Goal: Task Accomplishment & Management: Manage account settings

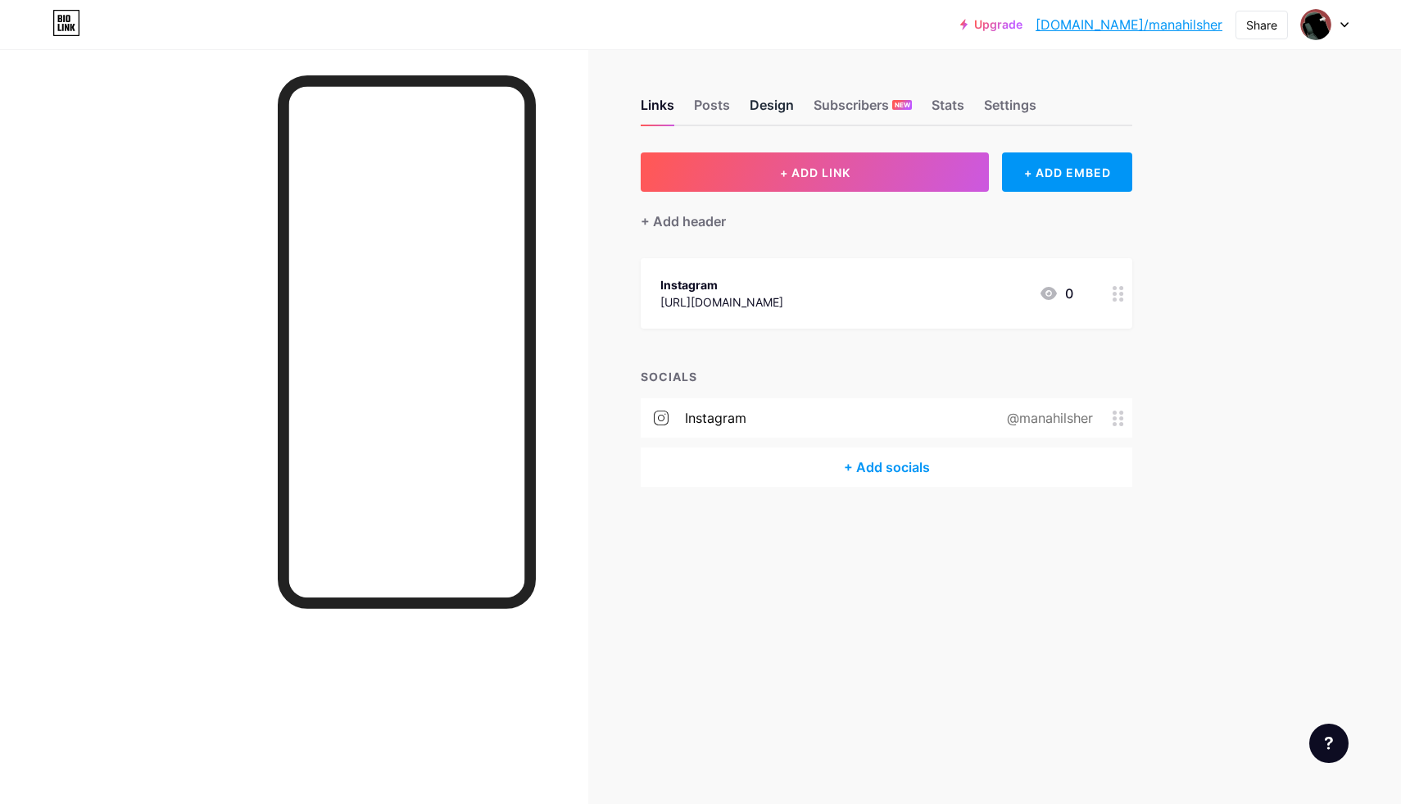
click at [781, 109] on div "Design" at bounding box center [772, 109] width 44 height 29
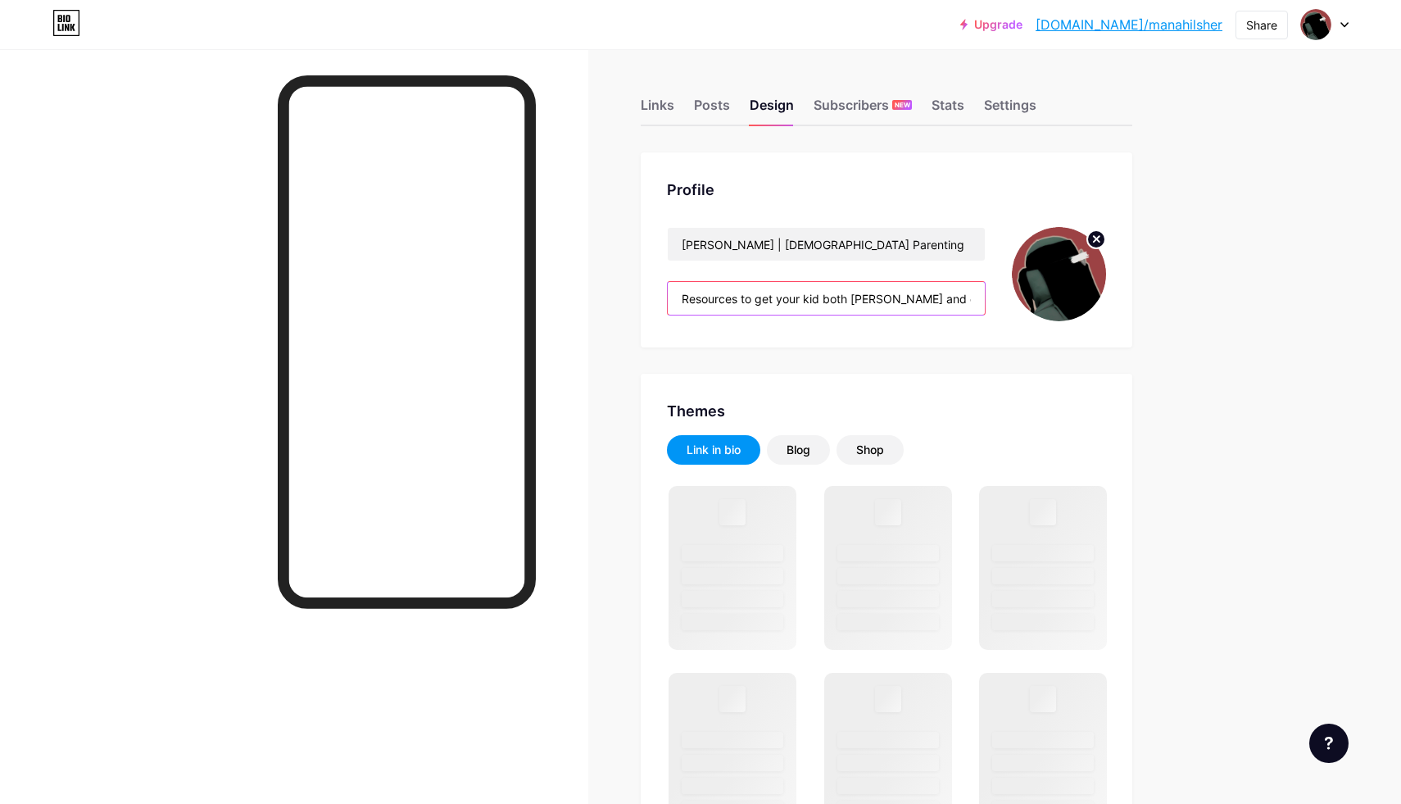
click at [824, 302] on input "Resources to get your kid both deen and dunya 🌱" at bounding box center [826, 298] width 317 height 33
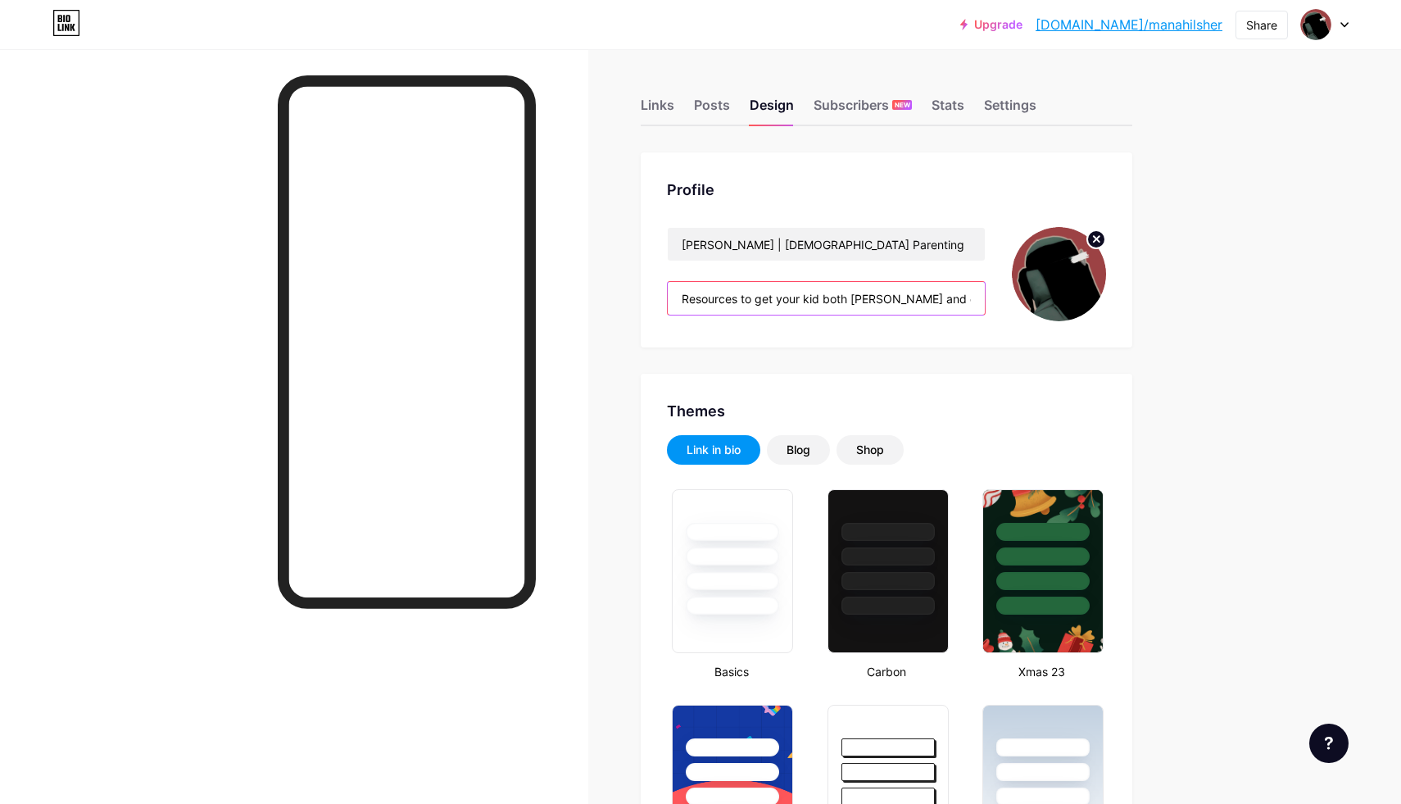
click at [760, 295] on input "Resources to get your kid both deen and dunya 🌱" at bounding box center [826, 298] width 317 height 33
click at [811, 300] on input "Resources to get your kid both deen and dunya 🌱" at bounding box center [826, 298] width 317 height 33
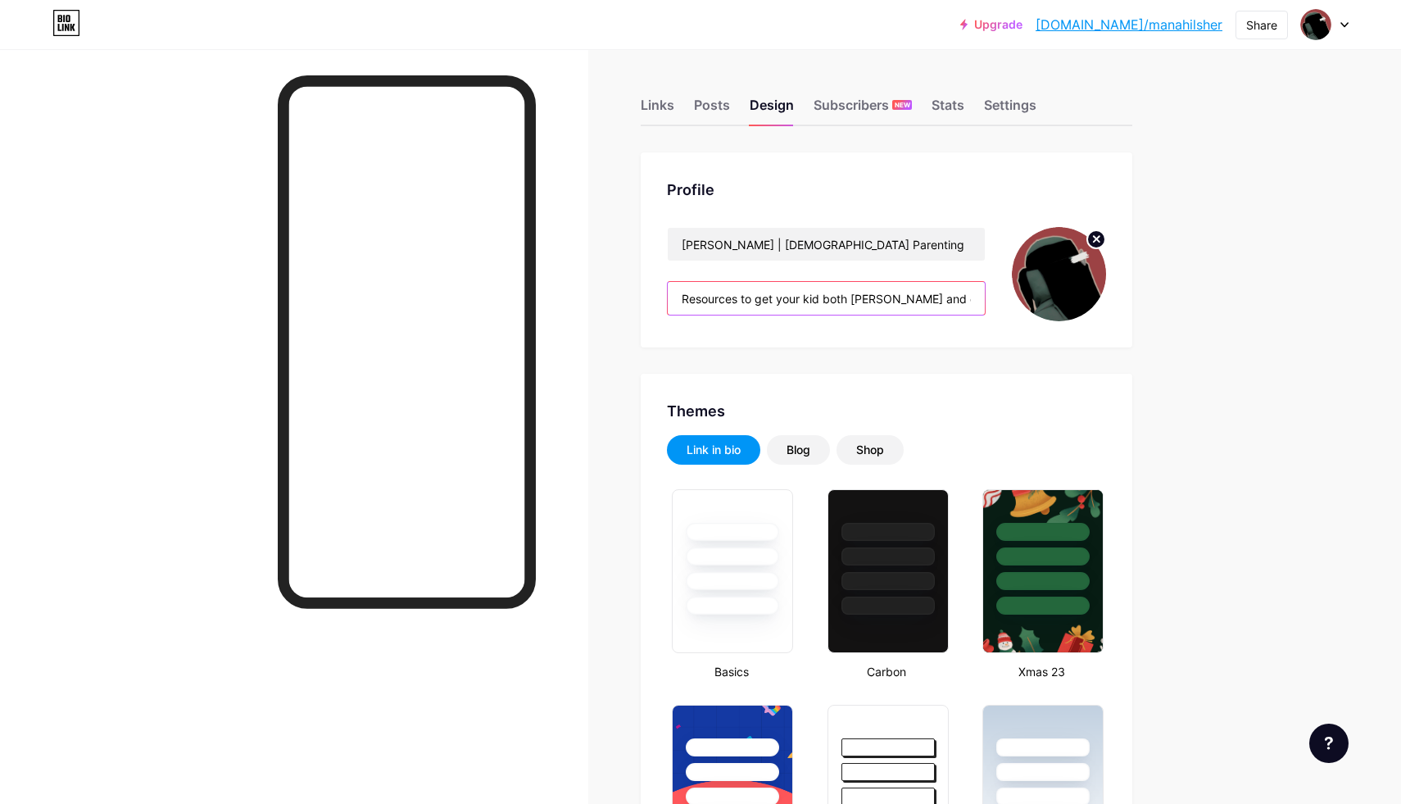
drag, startPoint x: 852, startPoint y: 300, endPoint x: 746, endPoint y: 304, distance: 106.6
click at [746, 304] on input "Resources to get your kid both deen and dunya 🌱" at bounding box center [826, 298] width 317 height 33
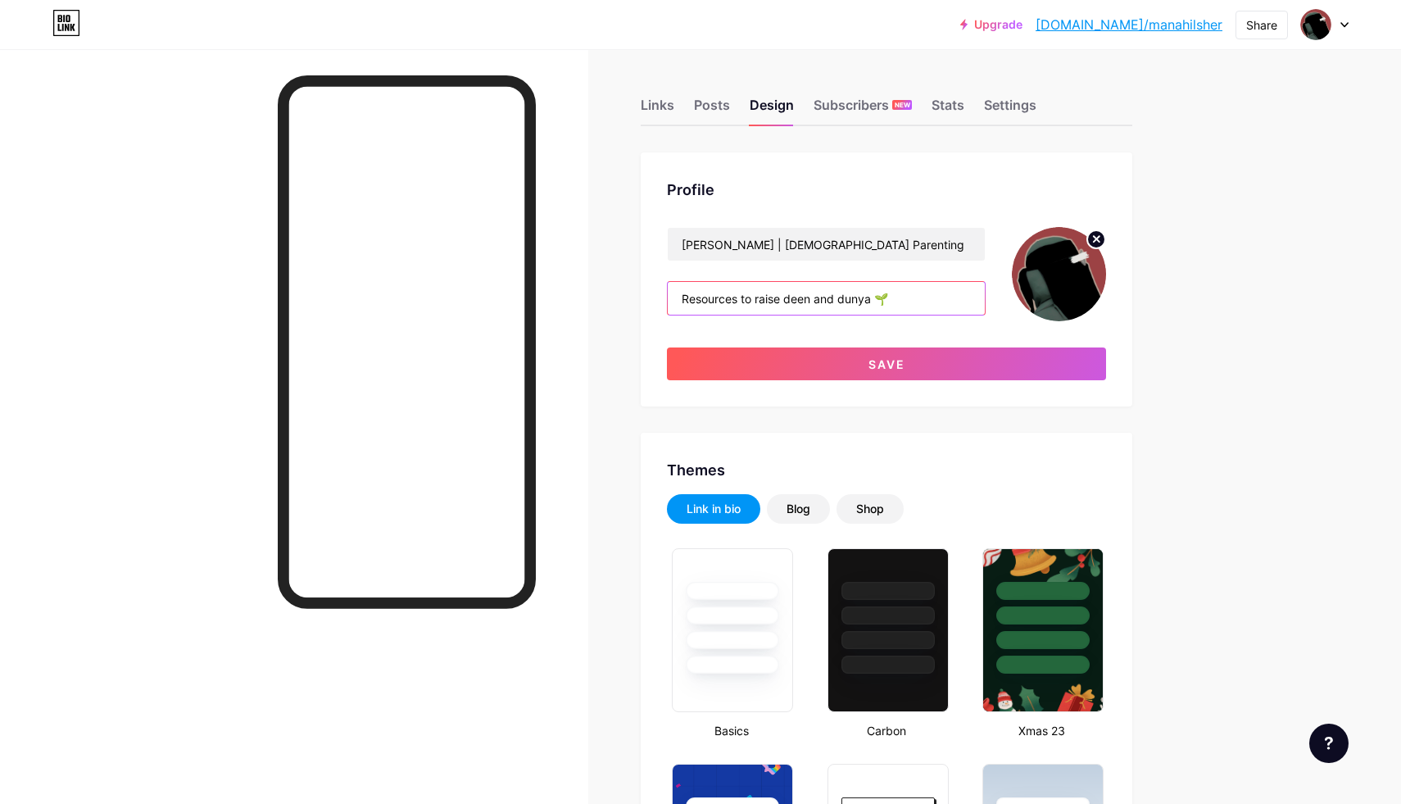
drag, startPoint x: 890, startPoint y: 295, endPoint x: 785, endPoint y: 298, distance: 104.9
click at [785, 298] on input "Resources to raise deen and dunya 🌱" at bounding box center [826, 298] width 317 height 33
click at [720, 305] on input "Resources to raise strong, confident Muslims in the West" at bounding box center [826, 298] width 317 height 33
click at [720, 301] on input "Resources to raise strong, confident Muslims in the West" at bounding box center [826, 298] width 317 height 33
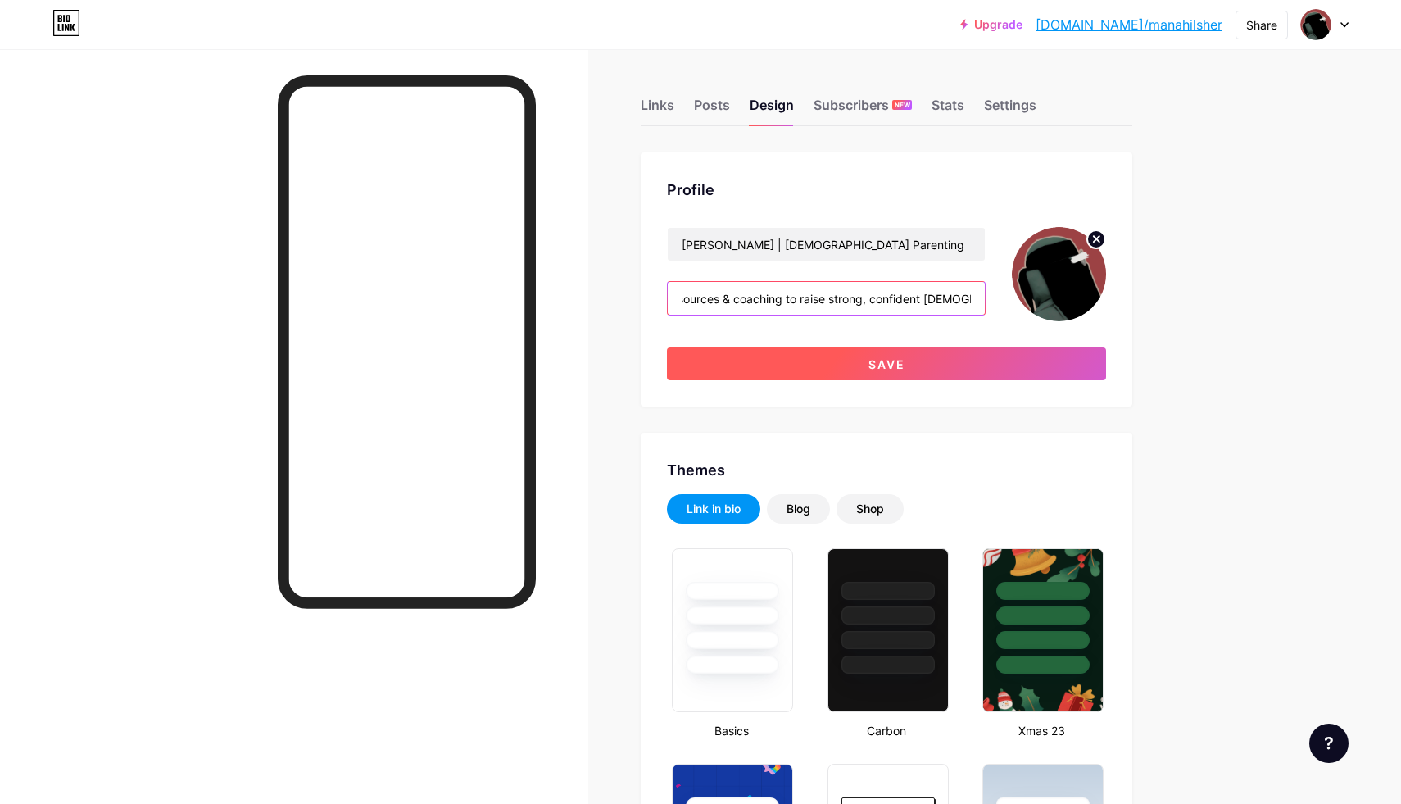
type input "Resources & coaching to raise strong, confident Muslims in the West"
click at [903, 359] on span "Save" at bounding box center [887, 364] width 37 height 14
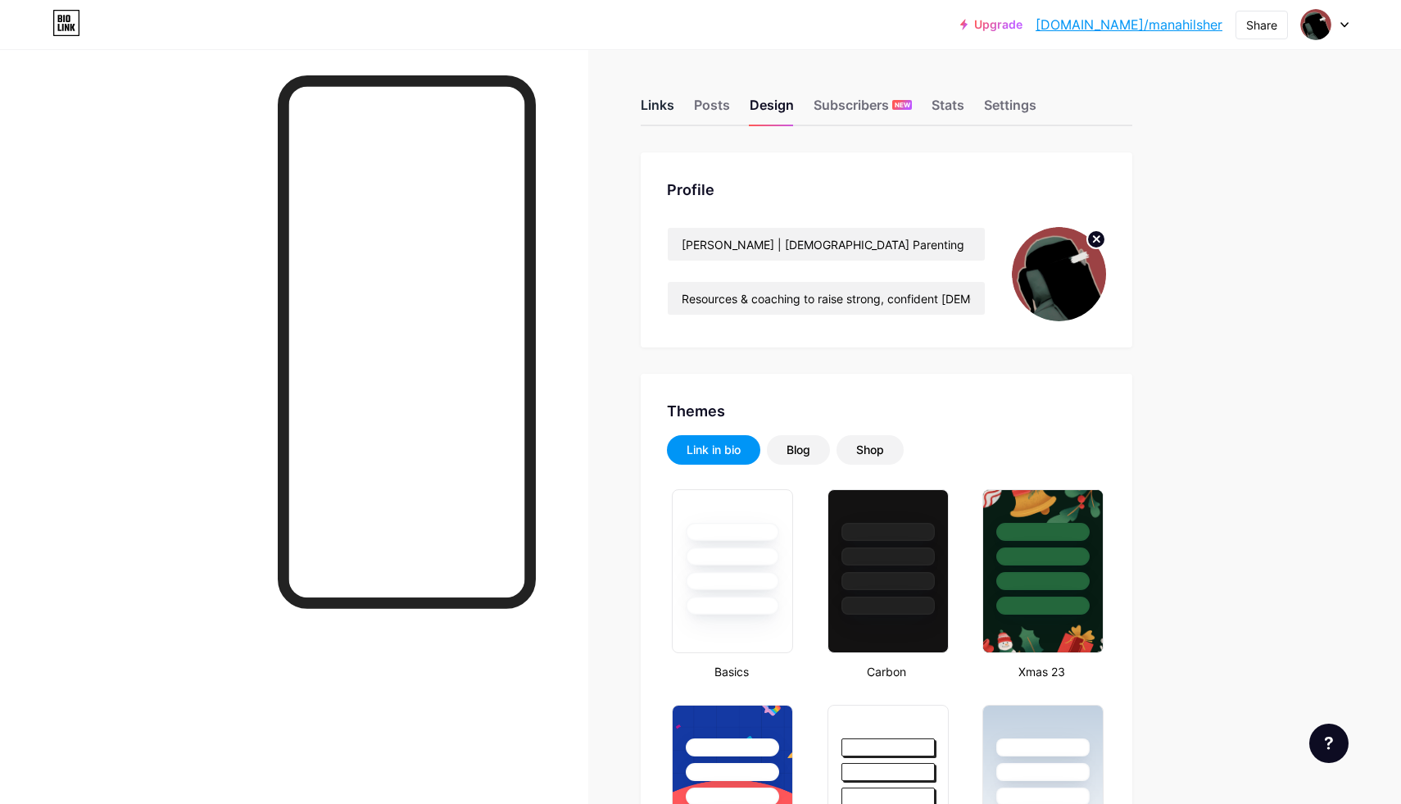
click at [651, 101] on div "Links" at bounding box center [658, 109] width 34 height 29
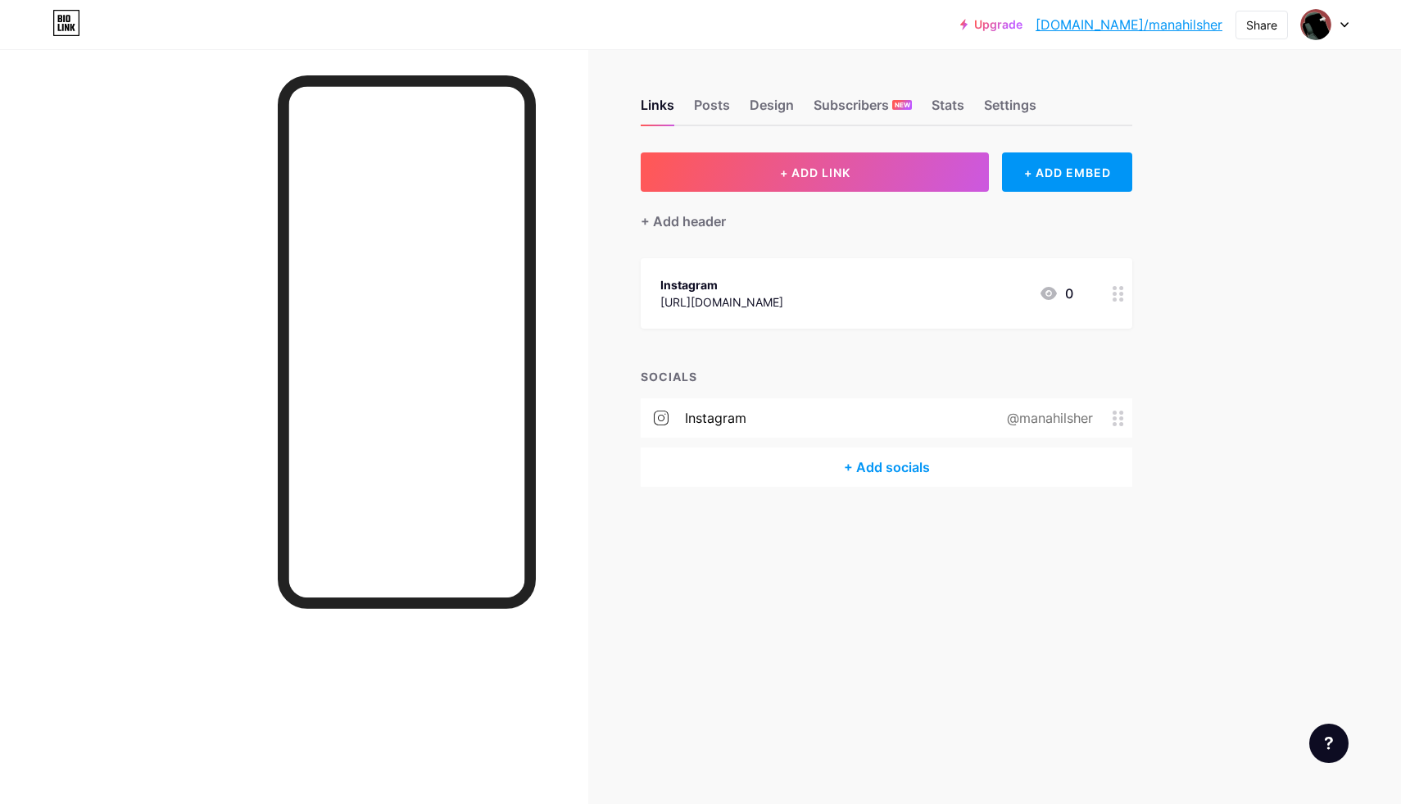
click at [1118, 300] on div at bounding box center [1119, 293] width 28 height 70
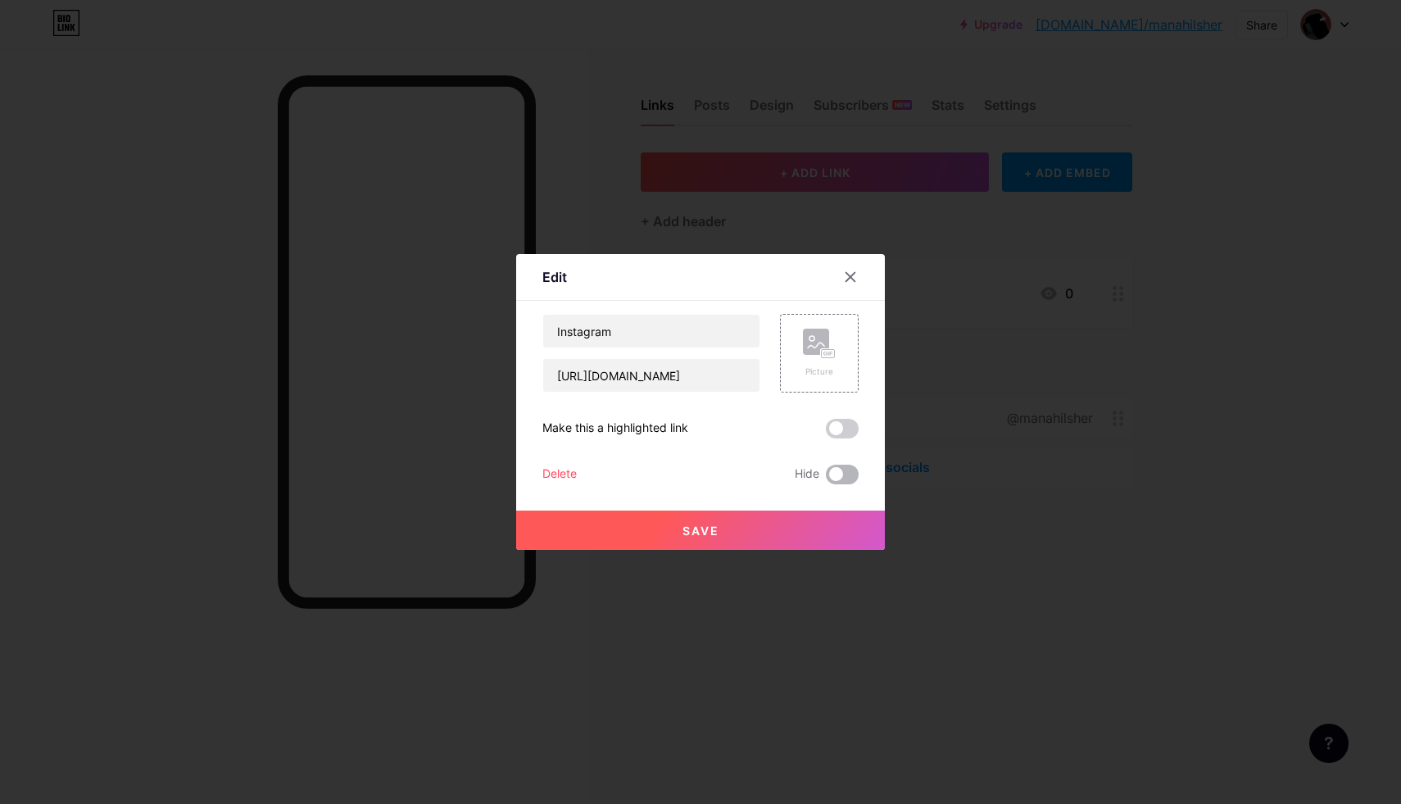
click at [846, 480] on span at bounding box center [842, 475] width 33 height 20
click at [826, 479] on input "checkbox" at bounding box center [826, 479] width 0 height 0
click at [808, 525] on button "Save" at bounding box center [700, 529] width 369 height 39
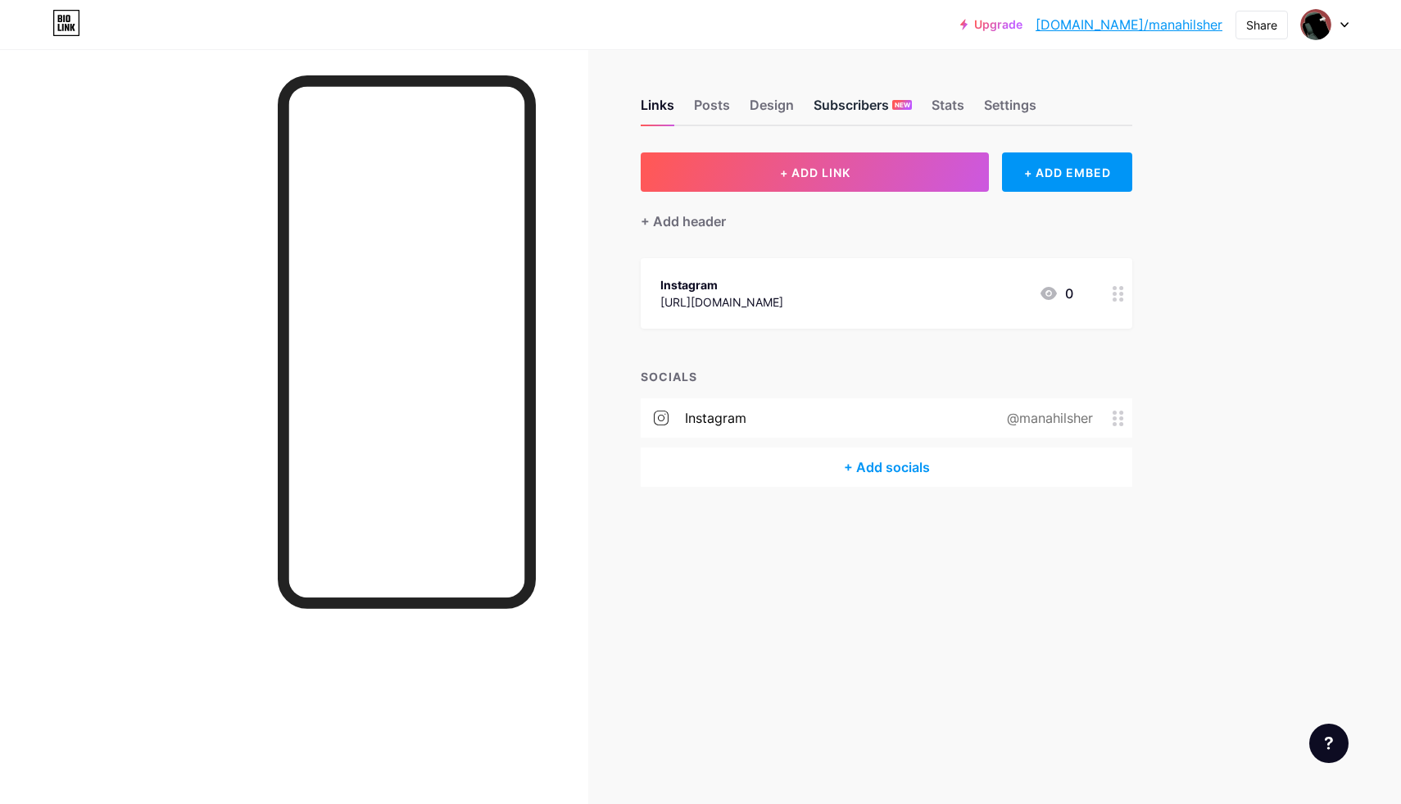
click at [829, 107] on div "Subscribers NEW" at bounding box center [863, 109] width 98 height 29
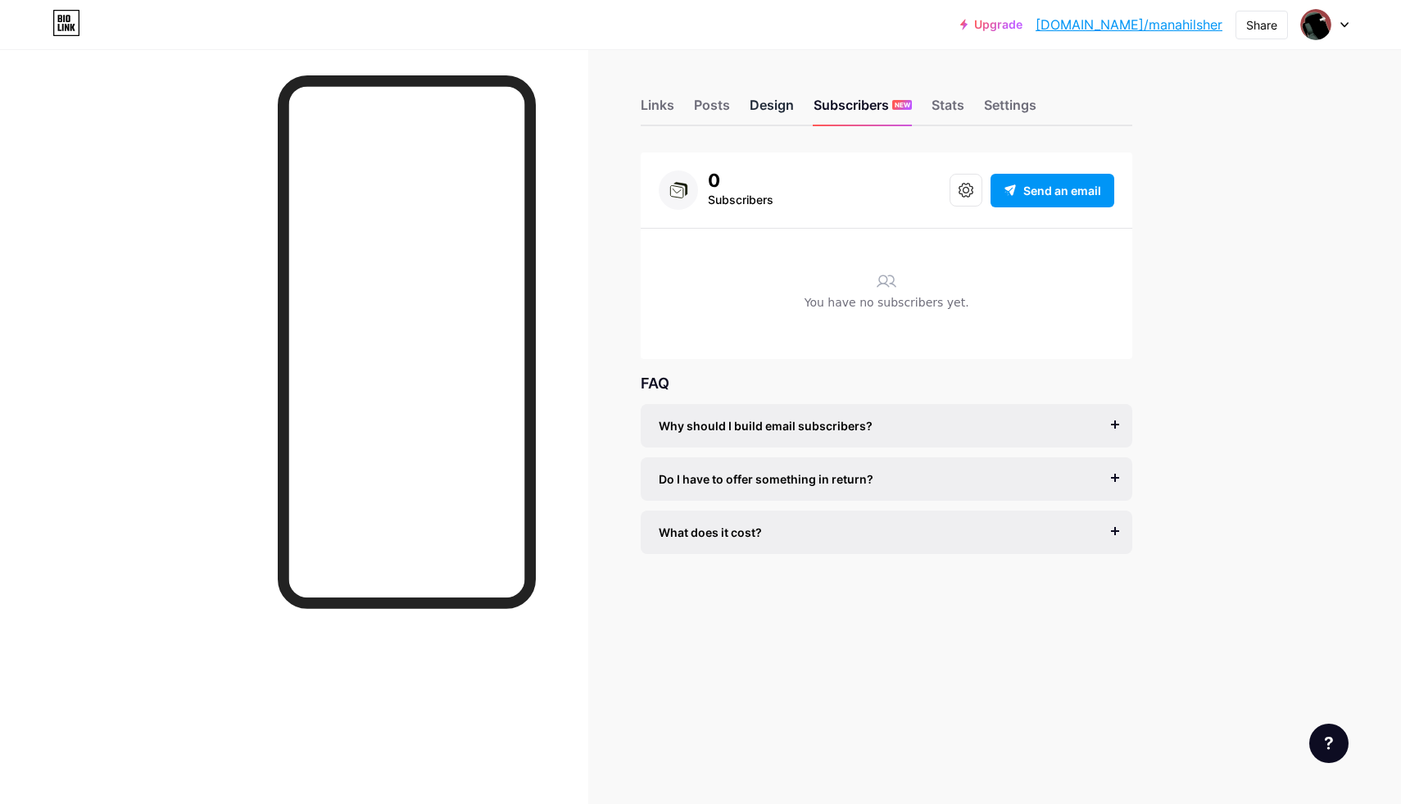
click at [772, 106] on div "Design" at bounding box center [772, 109] width 44 height 29
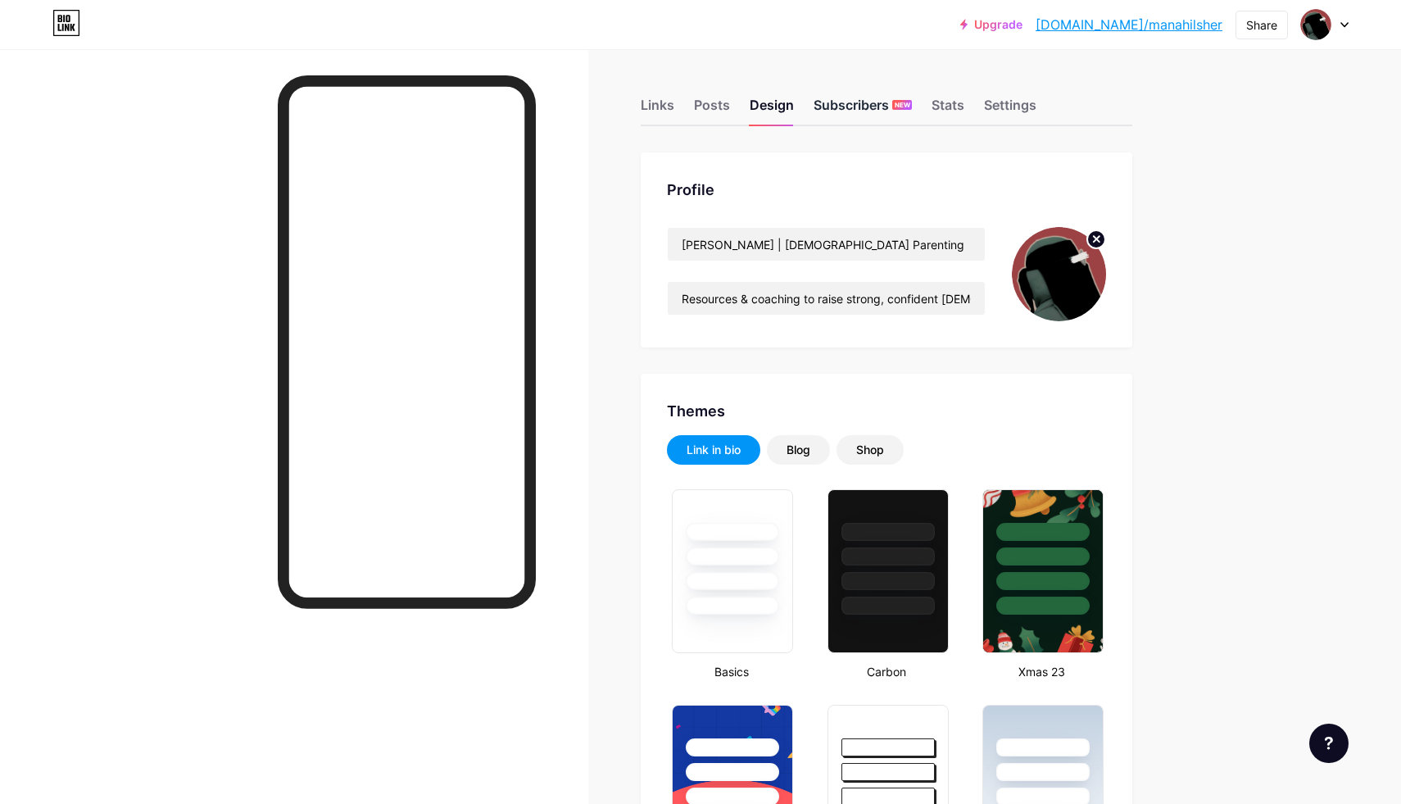
click at [871, 116] on div "Subscribers NEW" at bounding box center [863, 109] width 98 height 29
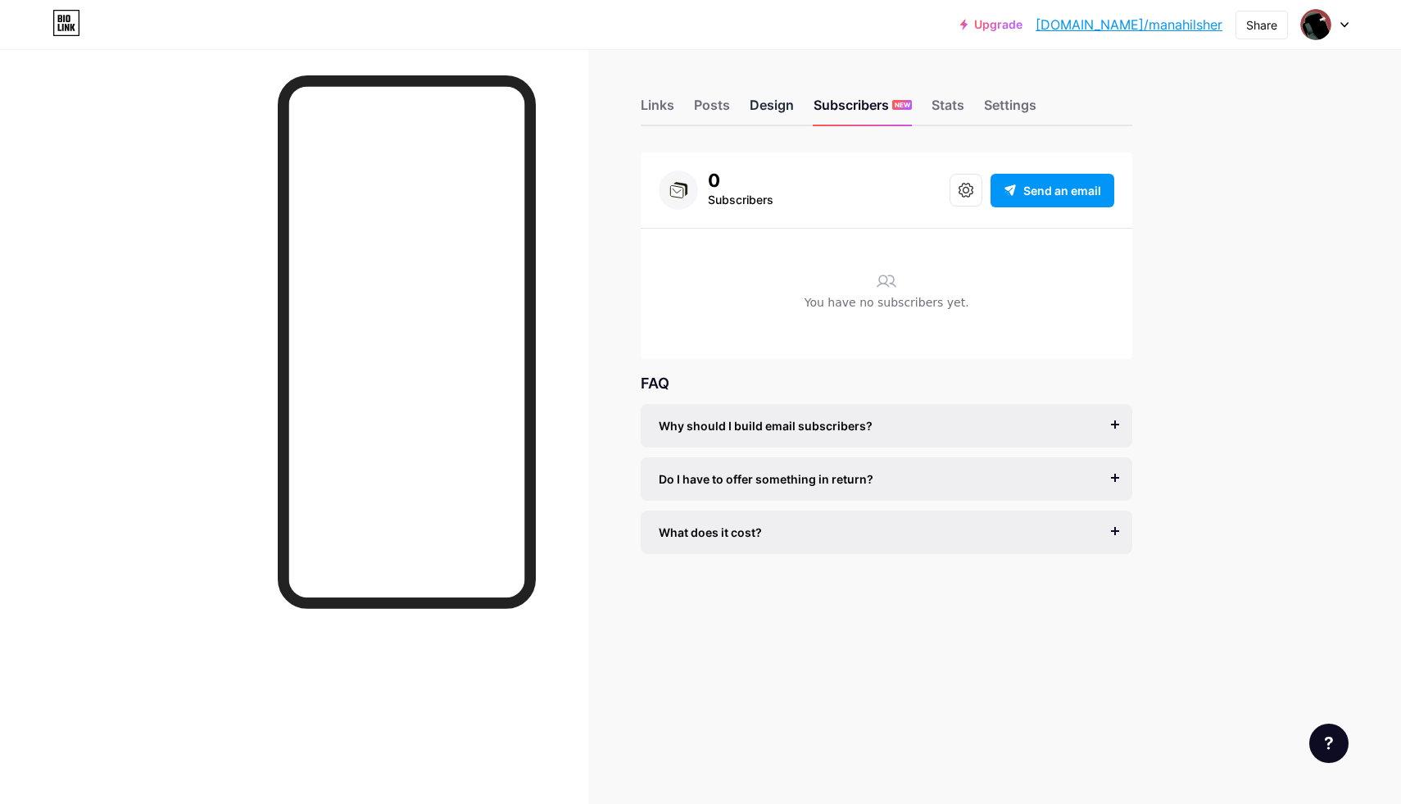
click at [771, 111] on div "Design" at bounding box center [772, 109] width 44 height 29
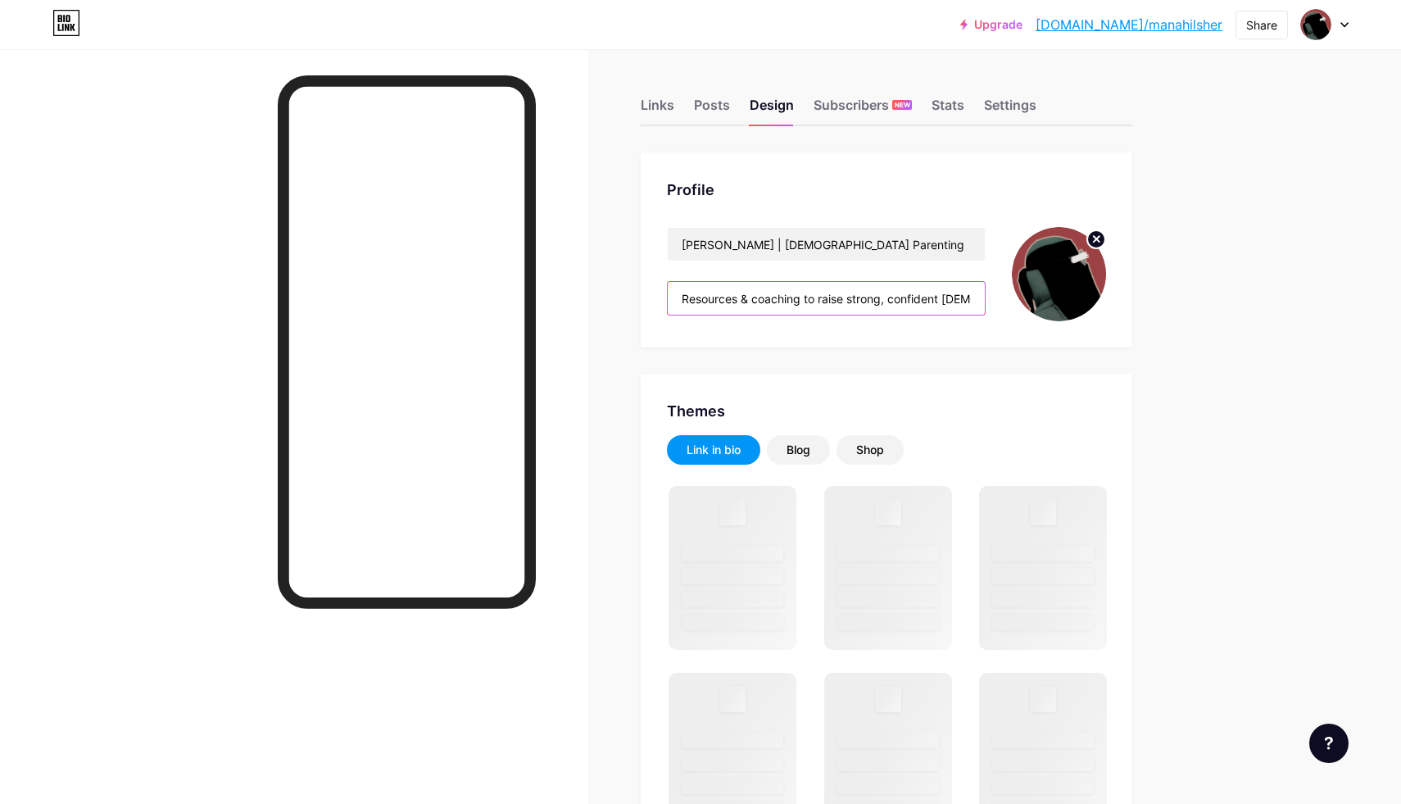
click at [946, 291] on input "Resources & coaching to raise strong, confident Muslims in the West" at bounding box center [826, 298] width 317 height 33
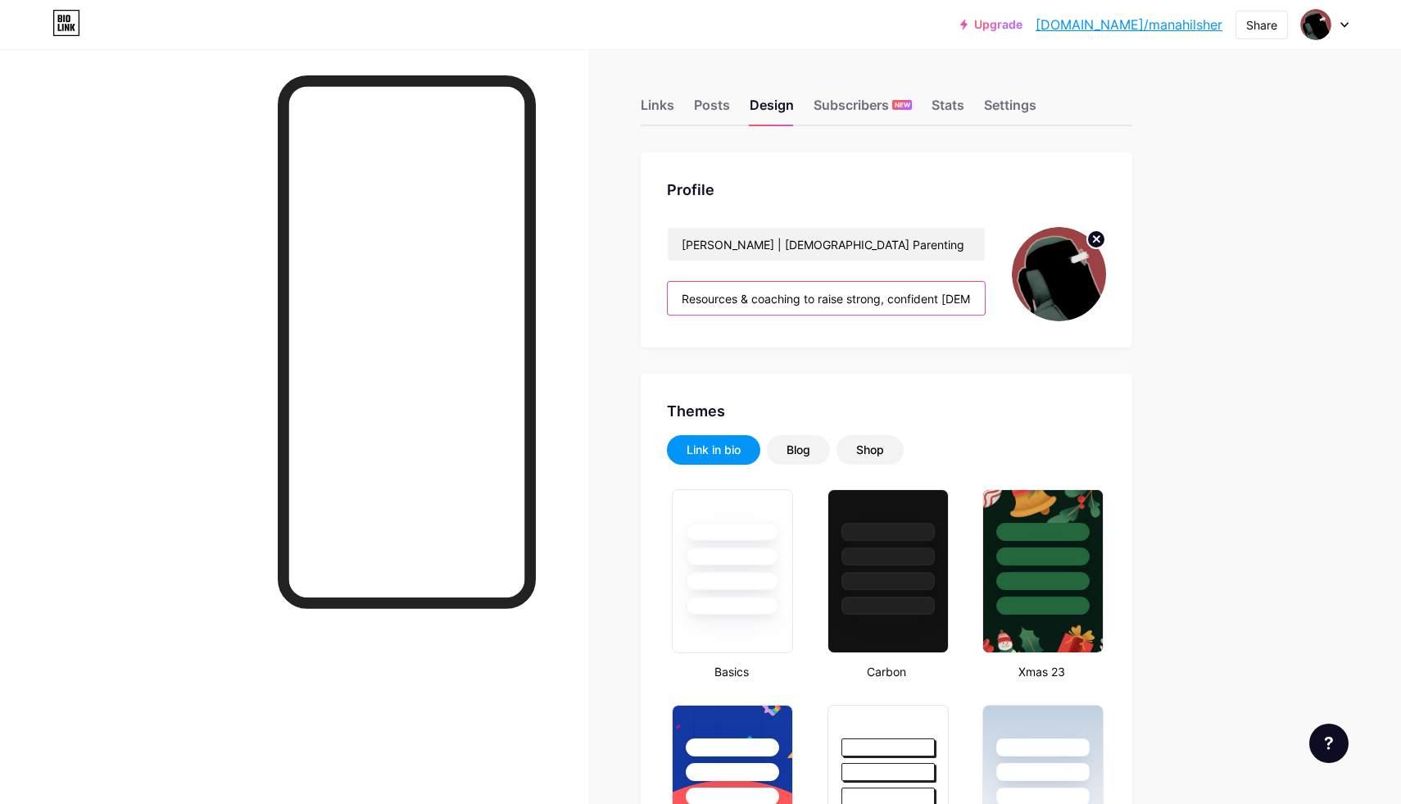
scroll to position [0, 81]
drag, startPoint x: 964, startPoint y: 299, endPoint x: 1059, endPoint y: 308, distance: 96.3
click at [1059, 308] on div "Manahil Sher | Islamic Parenting Resources & coaching to raise strong, confiden…" at bounding box center [886, 274] width 439 height 94
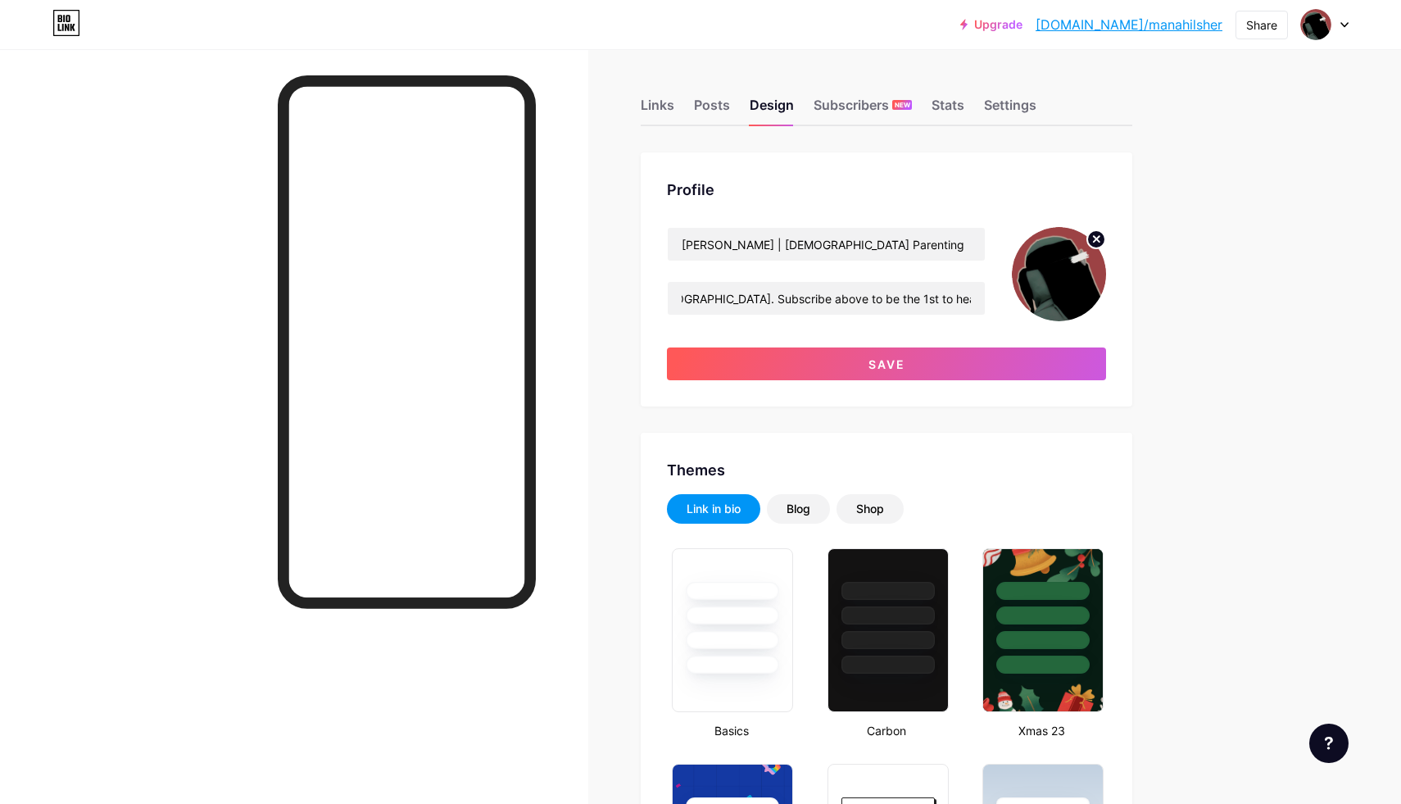
scroll to position [0, 0]
click at [920, 381] on div "Profile Manahil Sher | Islamic Parenting Resources & coaching to raise strong, …" at bounding box center [887, 279] width 492 height 254
click at [900, 369] on span "Save" at bounding box center [887, 364] width 37 height 14
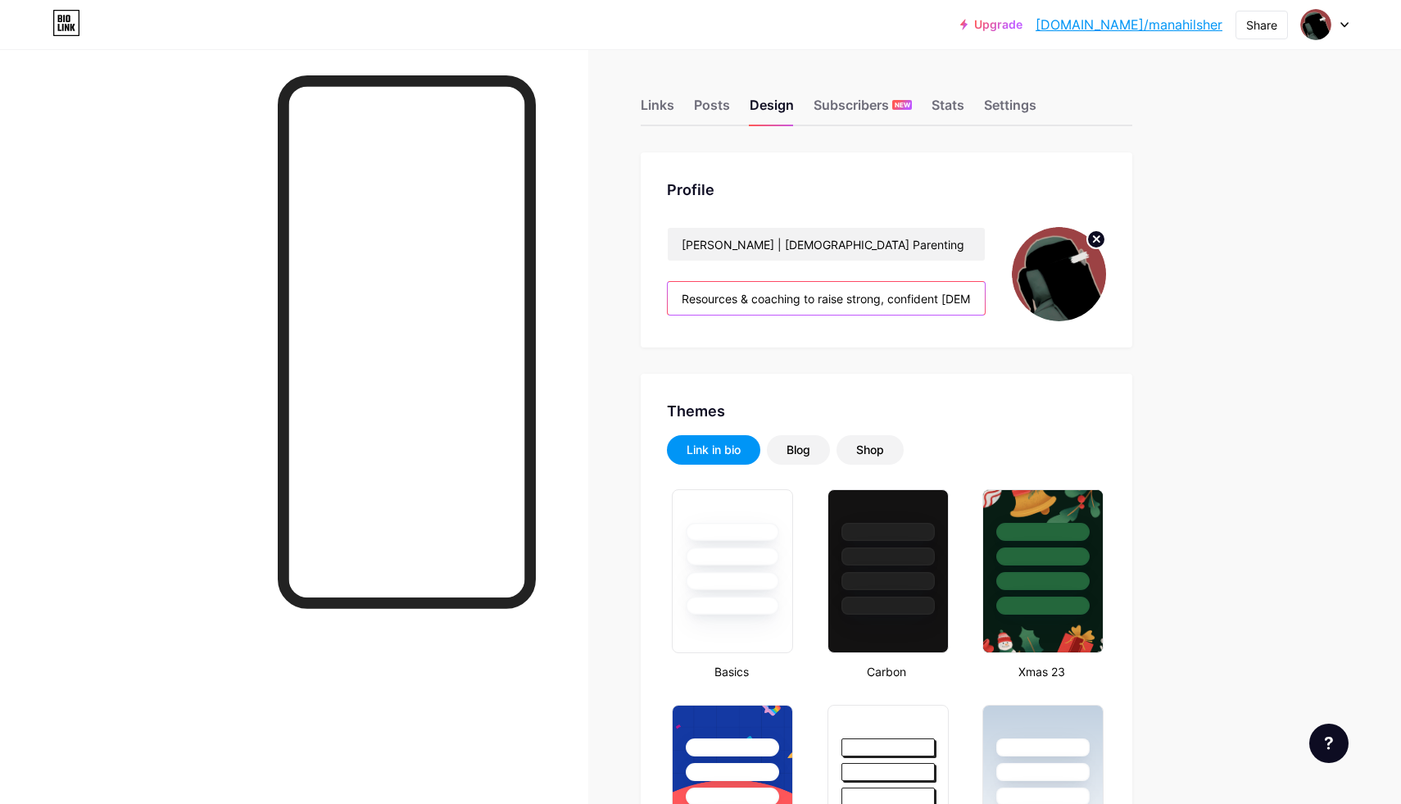
click at [846, 297] on input "Resources & coaching to raise strong, confident Muslims in the West. Subscribe …" at bounding box center [826, 298] width 317 height 33
drag, startPoint x: 819, startPoint y: 301, endPoint x: 603, endPoint y: 287, distance: 216.8
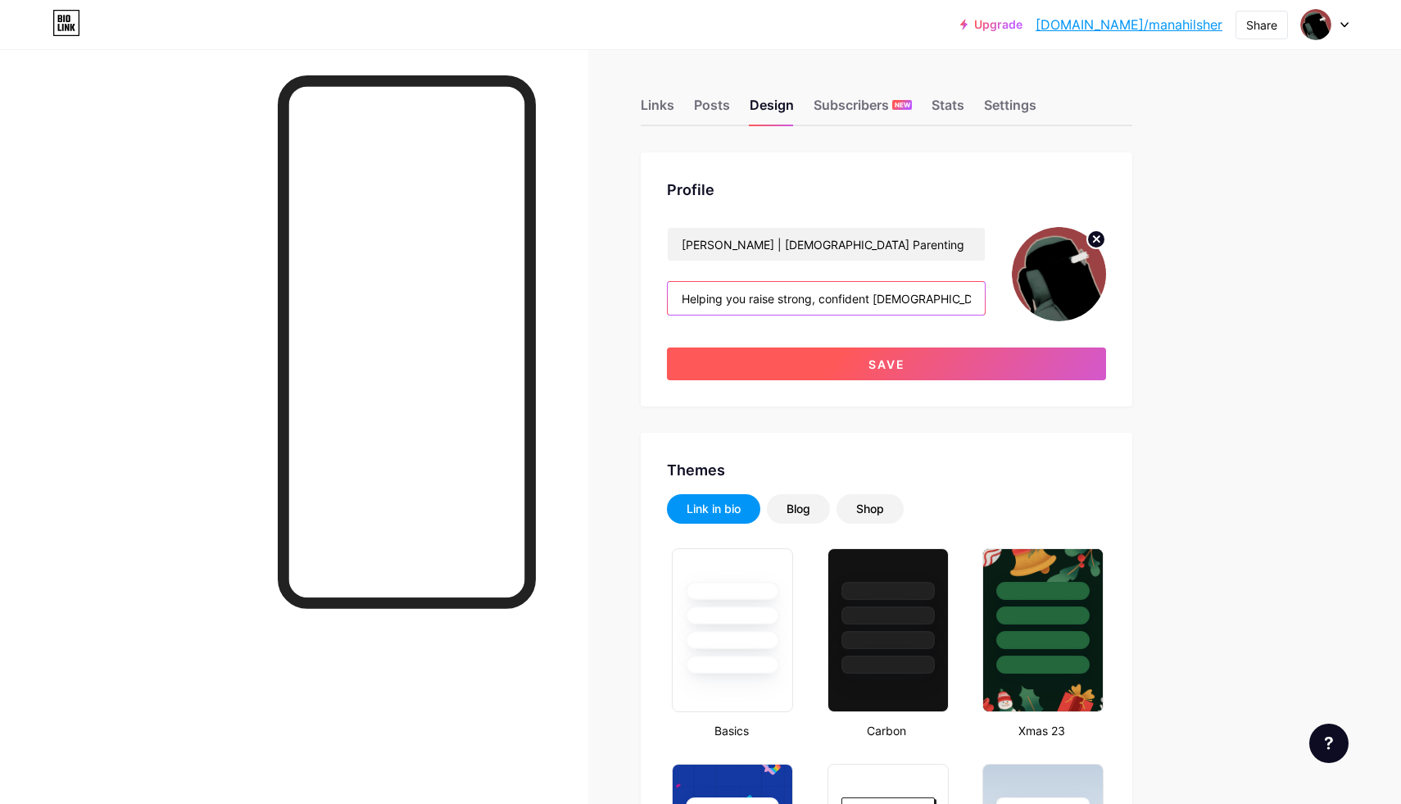
type input "Helping you raise strong, confident Muslims in the West. Subscribe above to be …"
click at [836, 360] on button "Save" at bounding box center [886, 363] width 439 height 33
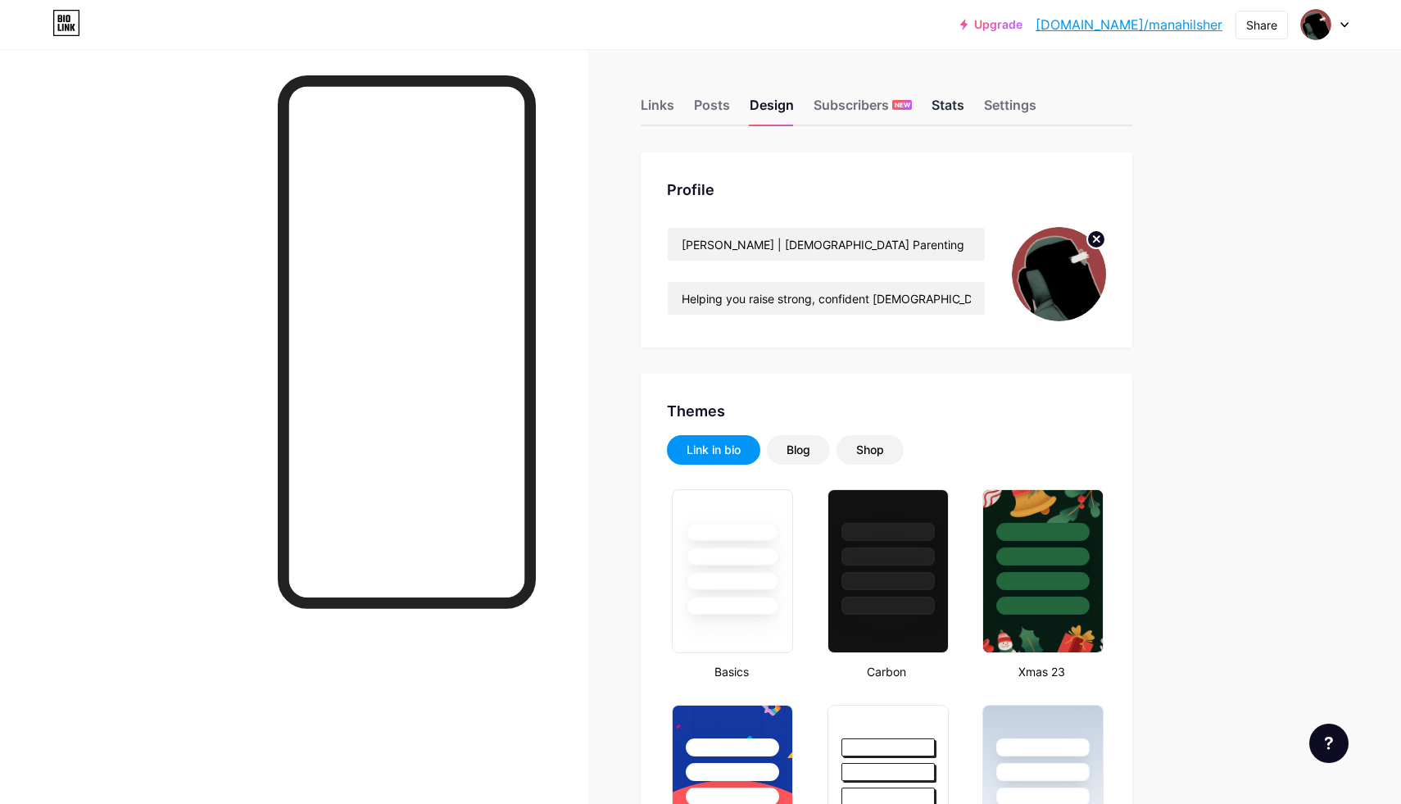
click at [941, 108] on div "Stats" at bounding box center [948, 109] width 33 height 29
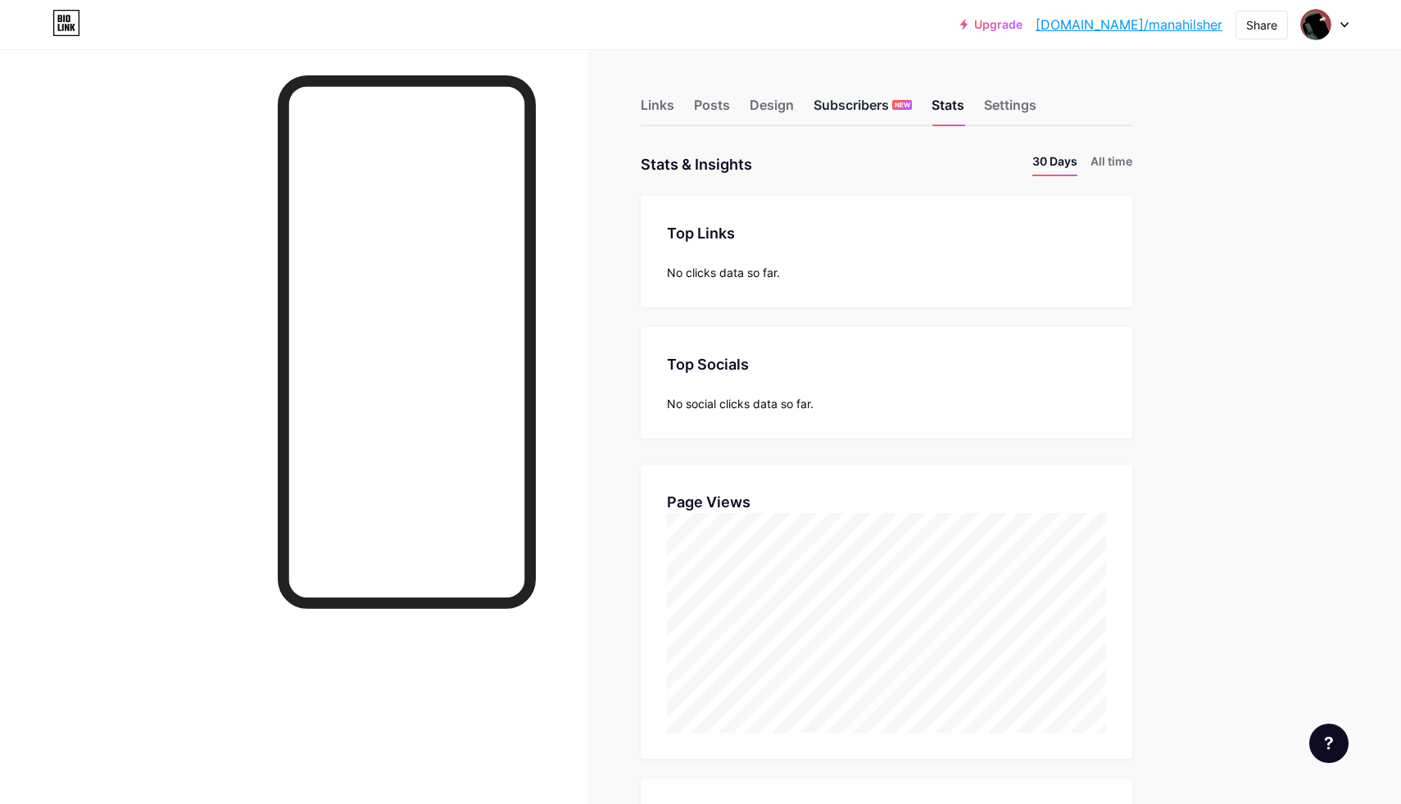
click at [819, 106] on div "Subscribers NEW" at bounding box center [863, 109] width 98 height 29
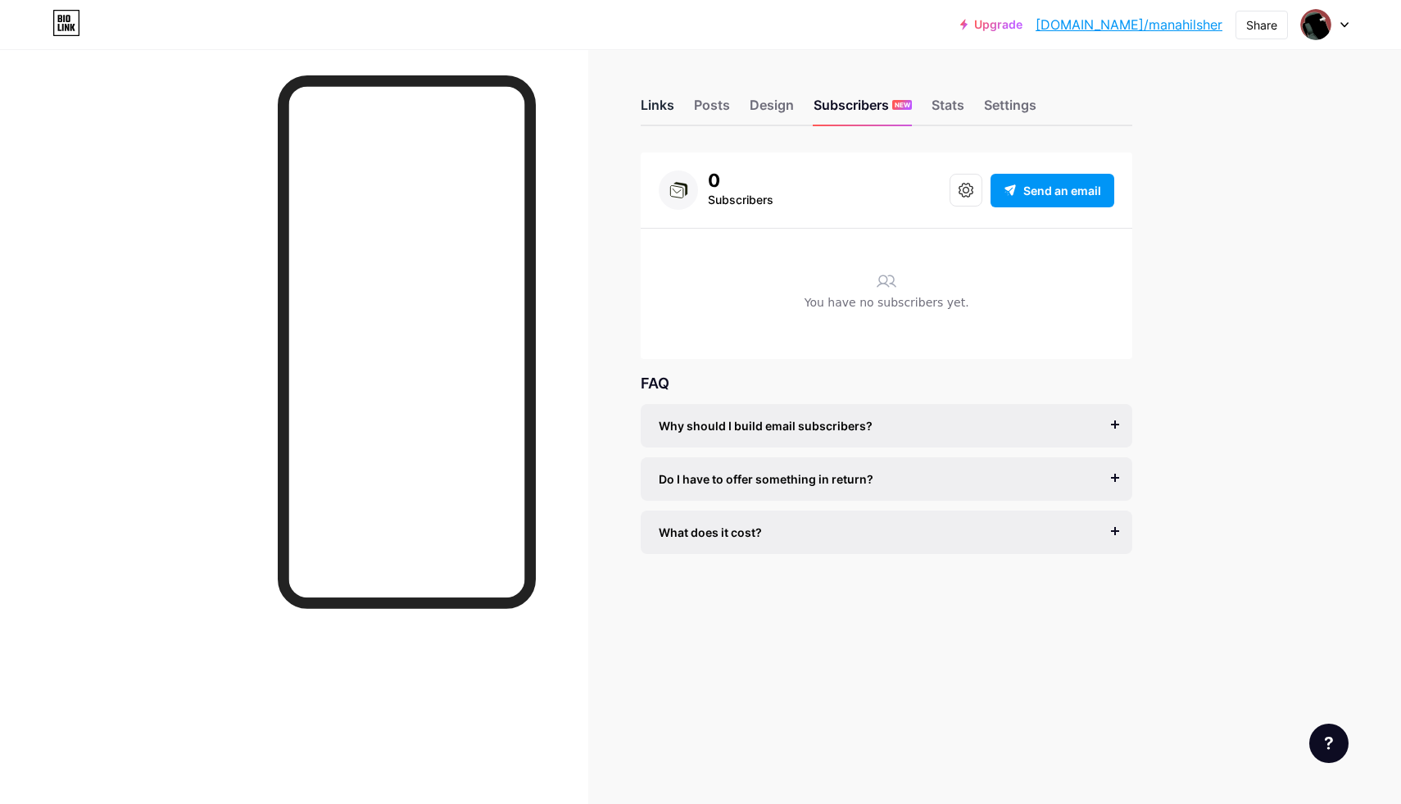
click at [643, 102] on div "Links" at bounding box center [658, 109] width 34 height 29
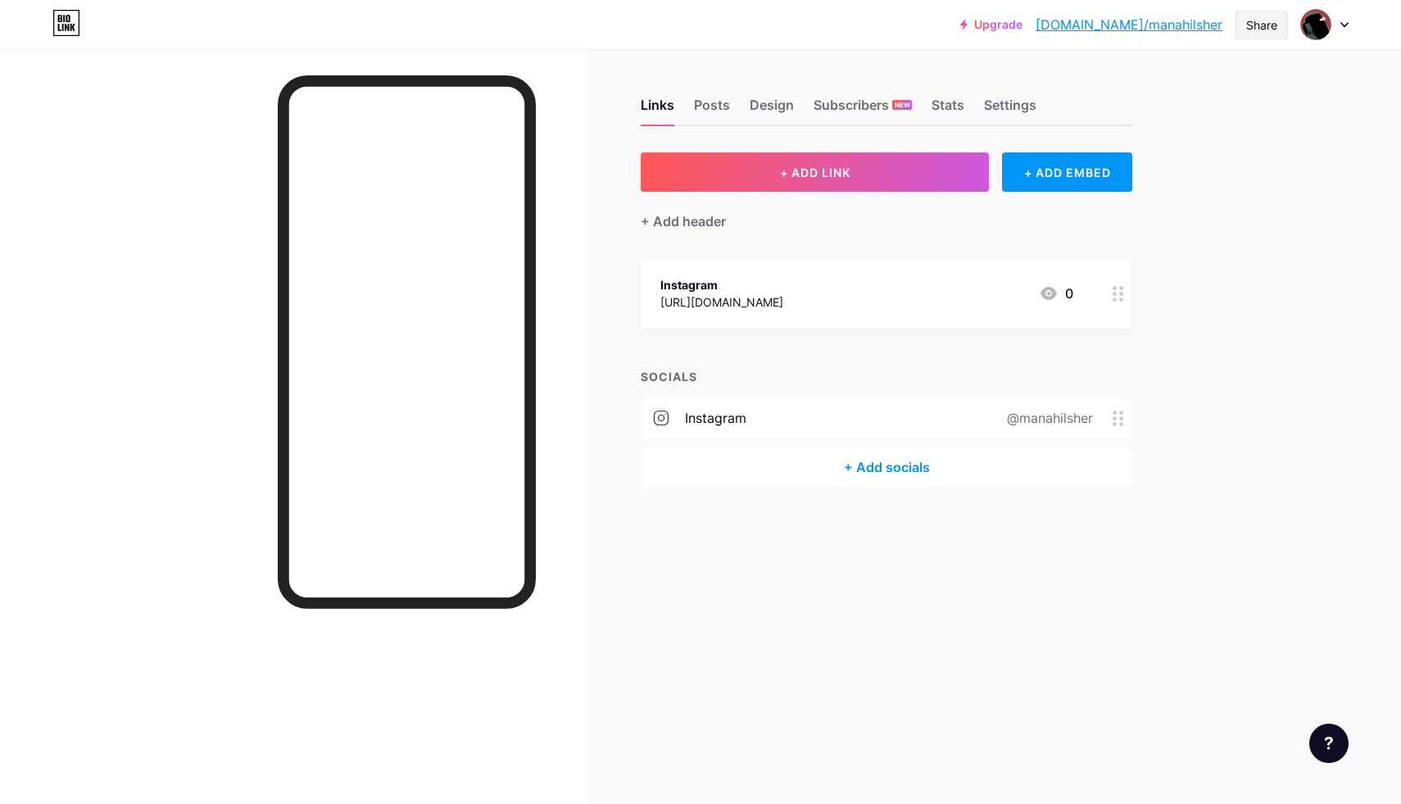
click at [1275, 30] on div "Share" at bounding box center [1261, 24] width 31 height 17
click at [1167, 90] on div "Copy link" at bounding box center [1165, 84] width 244 height 39
click at [858, 47] on div "Upgrade bio.link/manahi... bio.link/manahilsher Share Copy link https://bio.lin…" at bounding box center [700, 24] width 1401 height 49
click at [815, 98] on div "Subscribers NEW" at bounding box center [863, 109] width 98 height 29
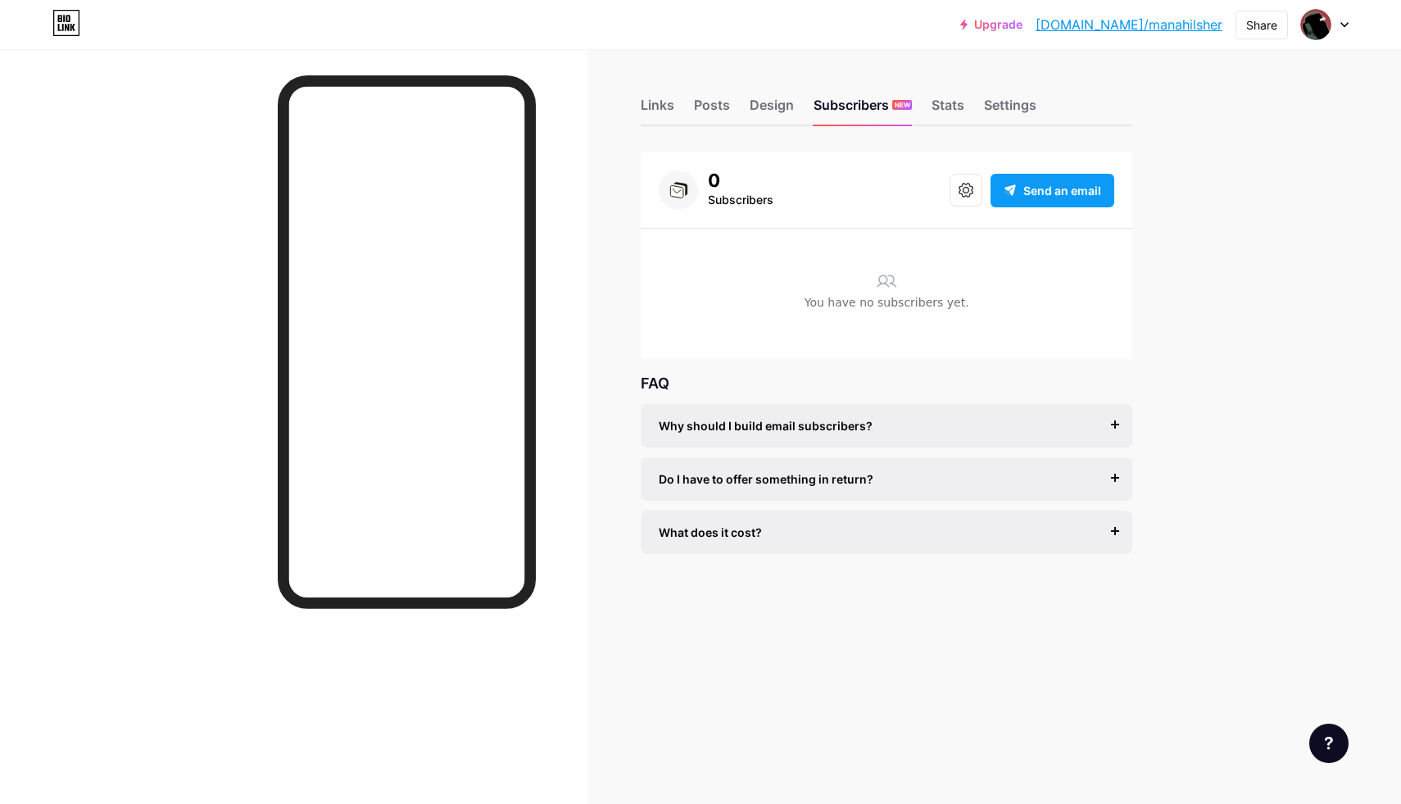
click at [1084, 187] on span "Send an email" at bounding box center [1062, 190] width 78 height 17
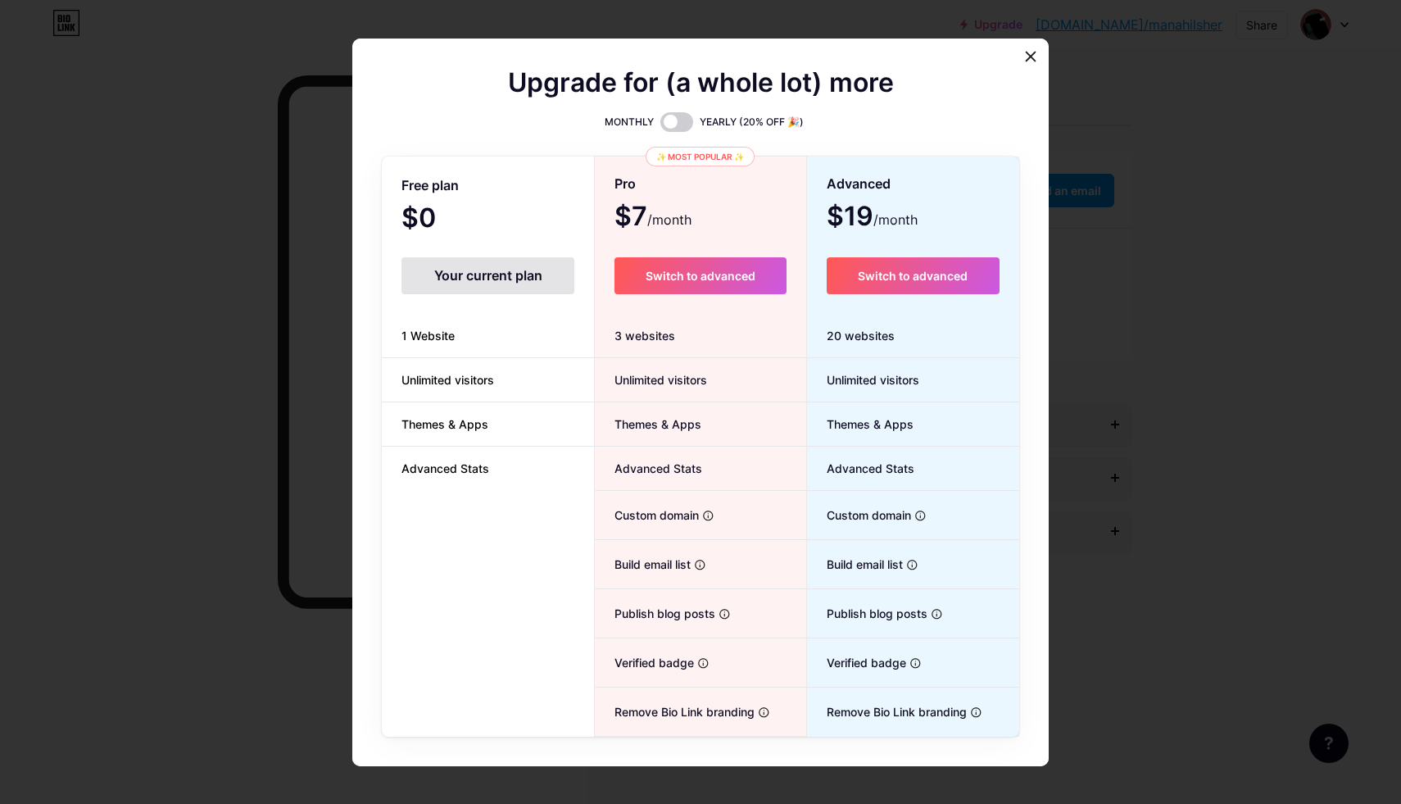
click at [1123, 138] on div at bounding box center [700, 402] width 1401 height 804
